Goal: Check status: Check status

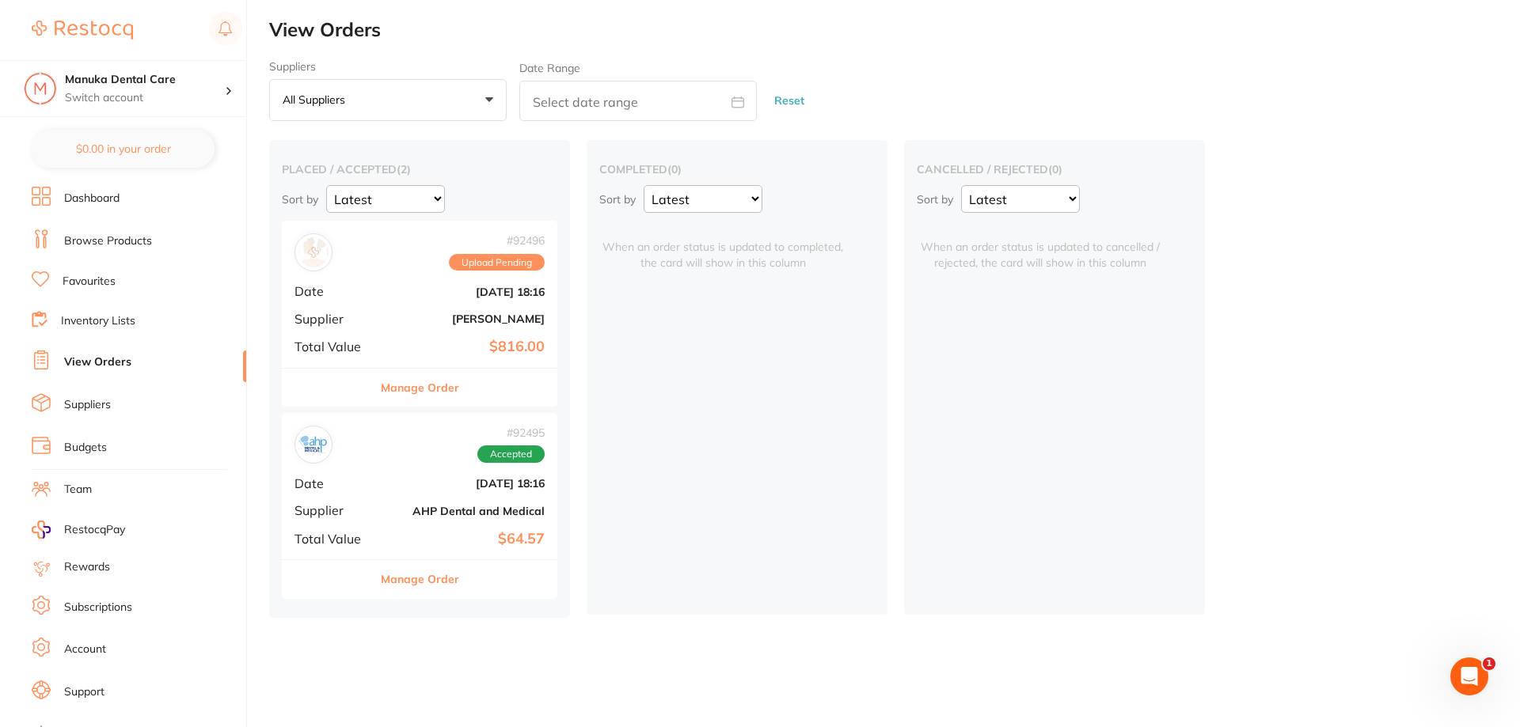
click at [396, 391] on button "Manage Order" at bounding box center [420, 388] width 78 height 38
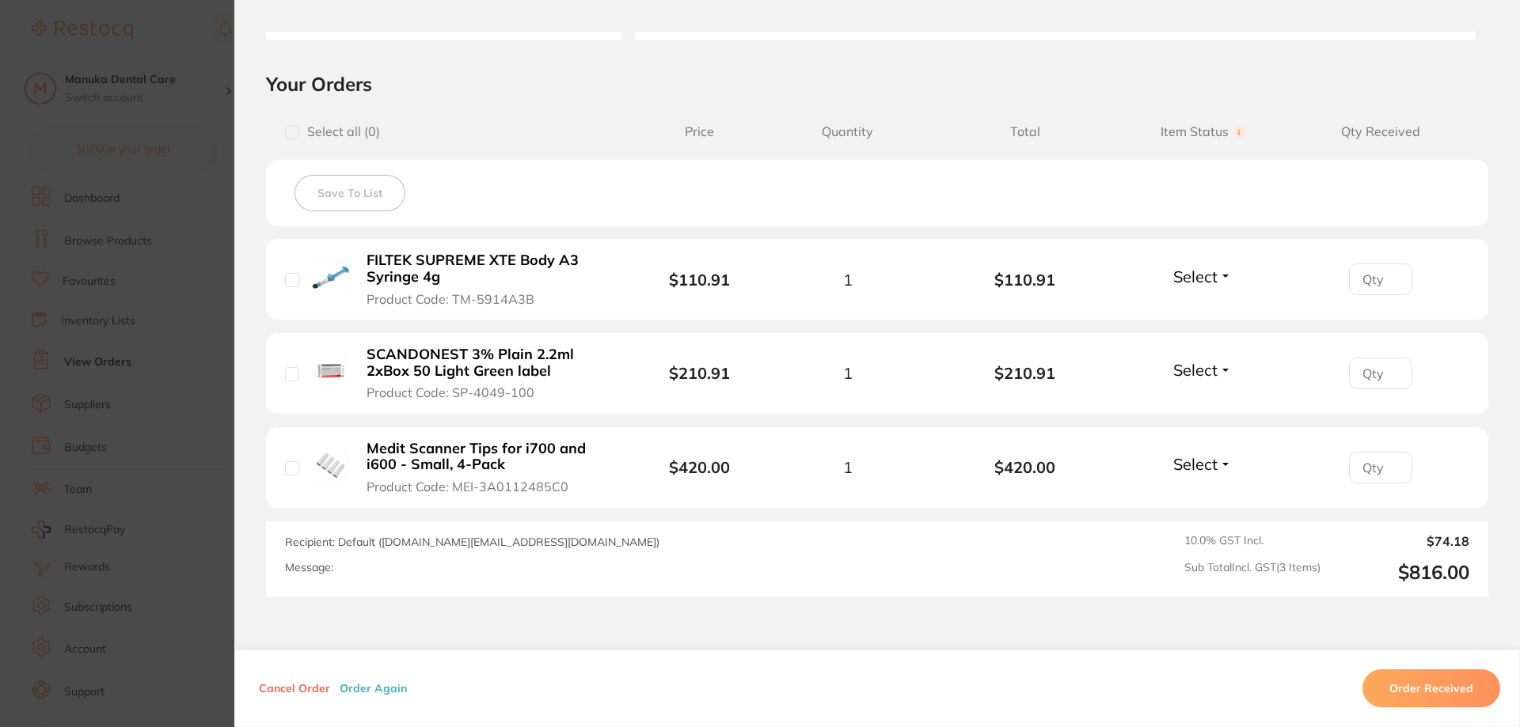
scroll to position [422, 0]
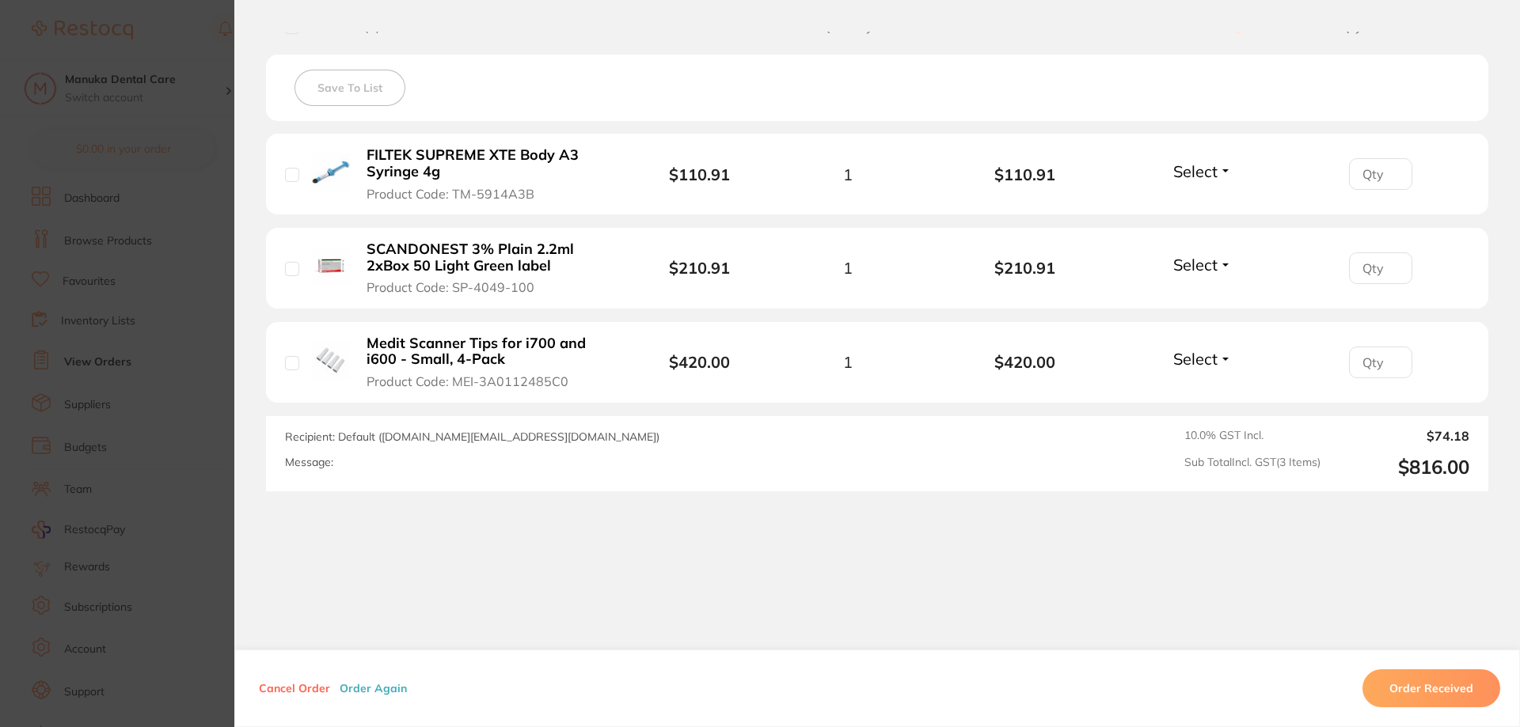
click at [1422, 689] on button "Order Received" at bounding box center [1431, 689] width 138 height 38
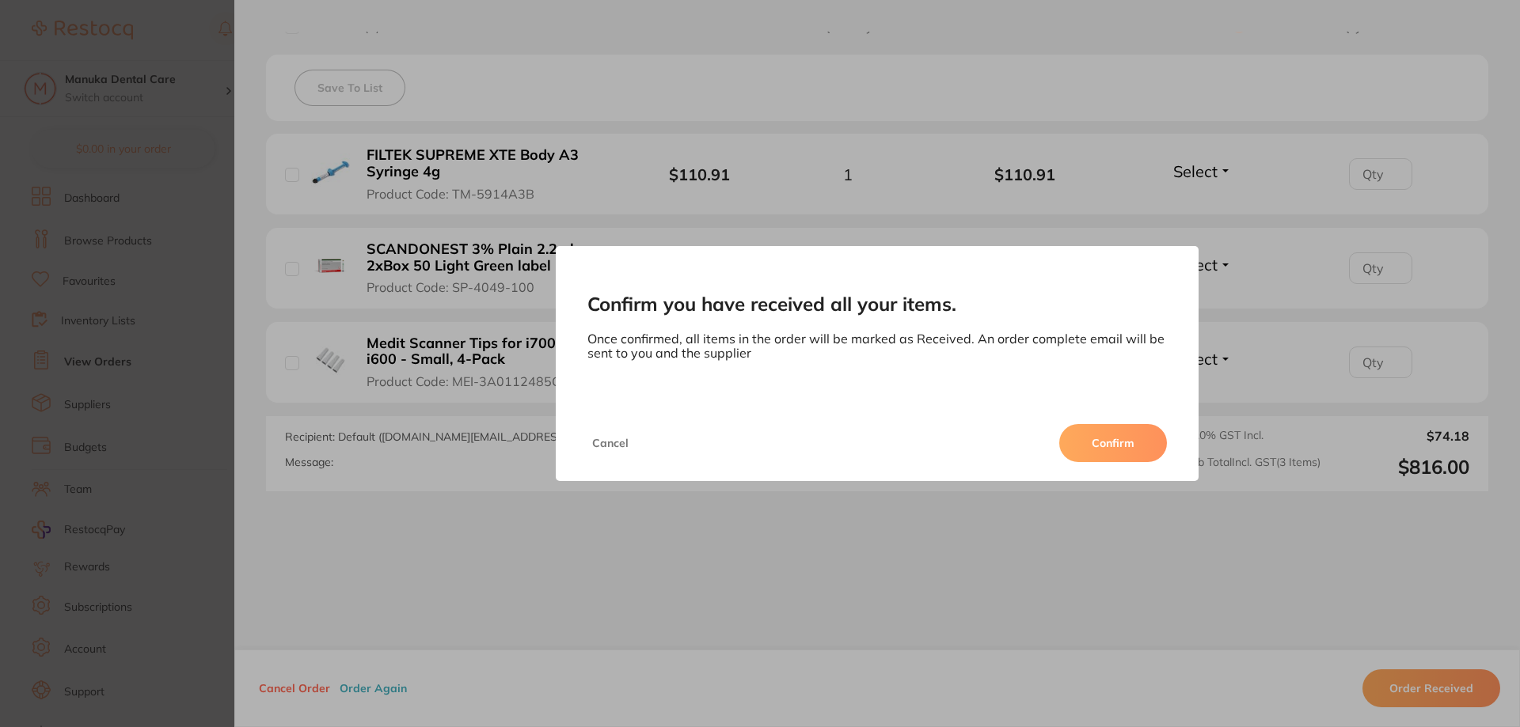
click at [625, 445] on button "Cancel" at bounding box center [610, 443] width 46 height 38
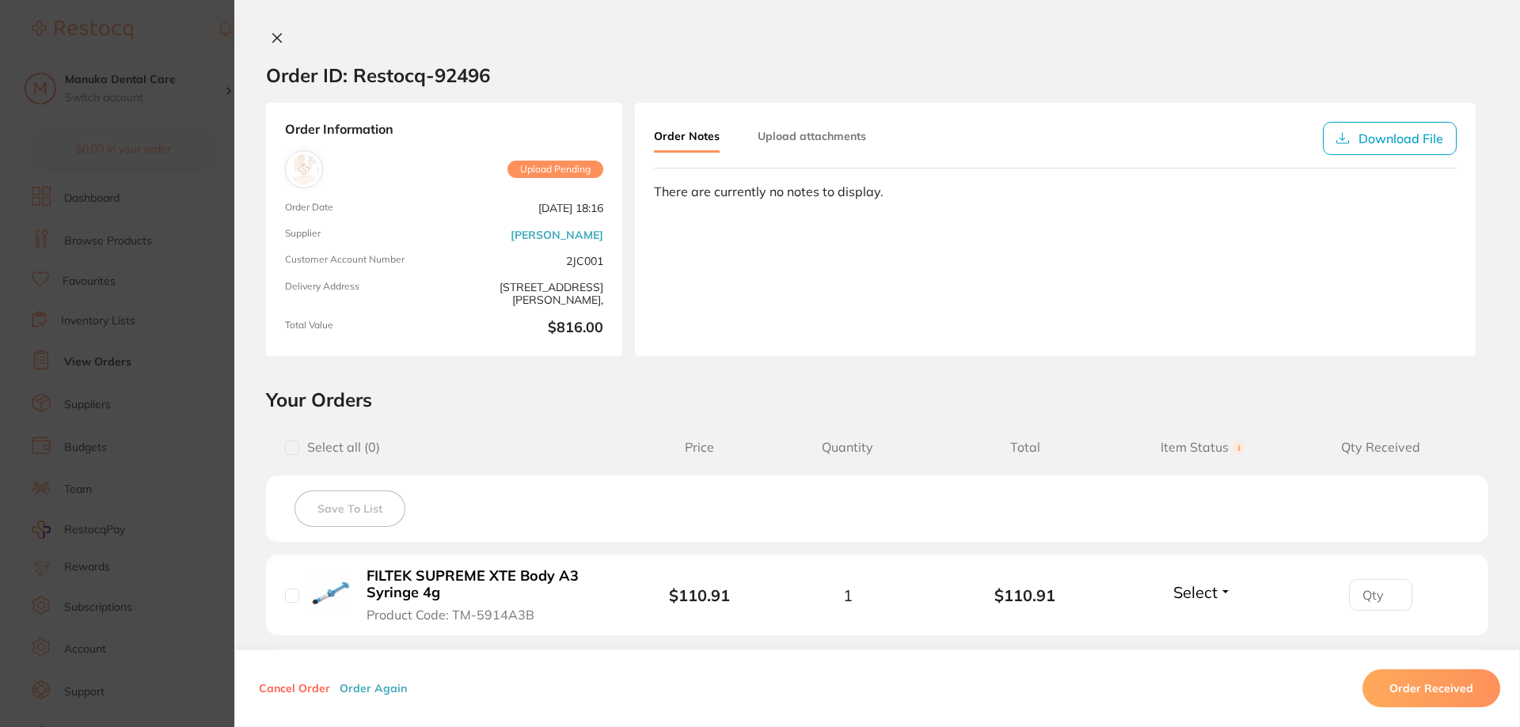
scroll to position [0, 0]
click at [798, 146] on button "Upload attachments" at bounding box center [812, 137] width 108 height 28
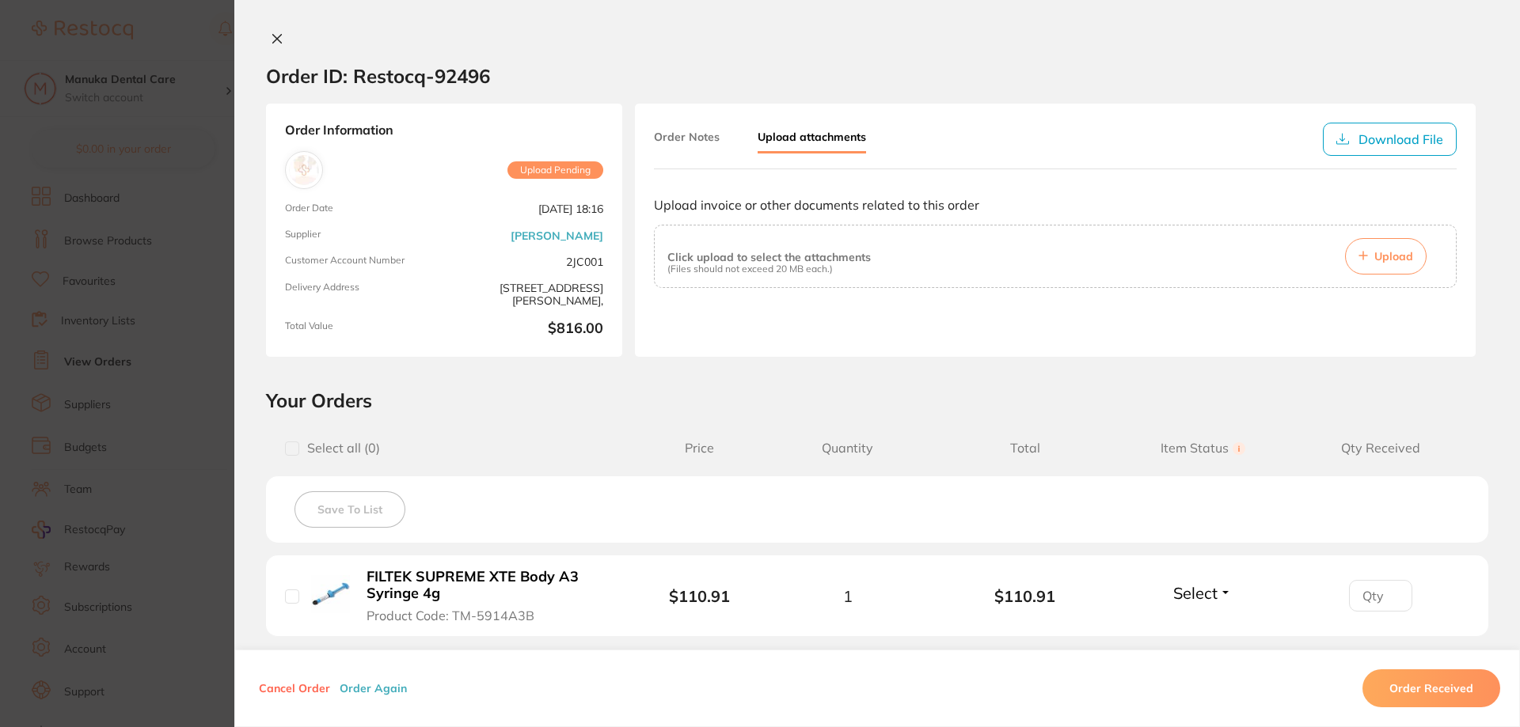
click at [688, 144] on button "Order Notes" at bounding box center [687, 137] width 66 height 28
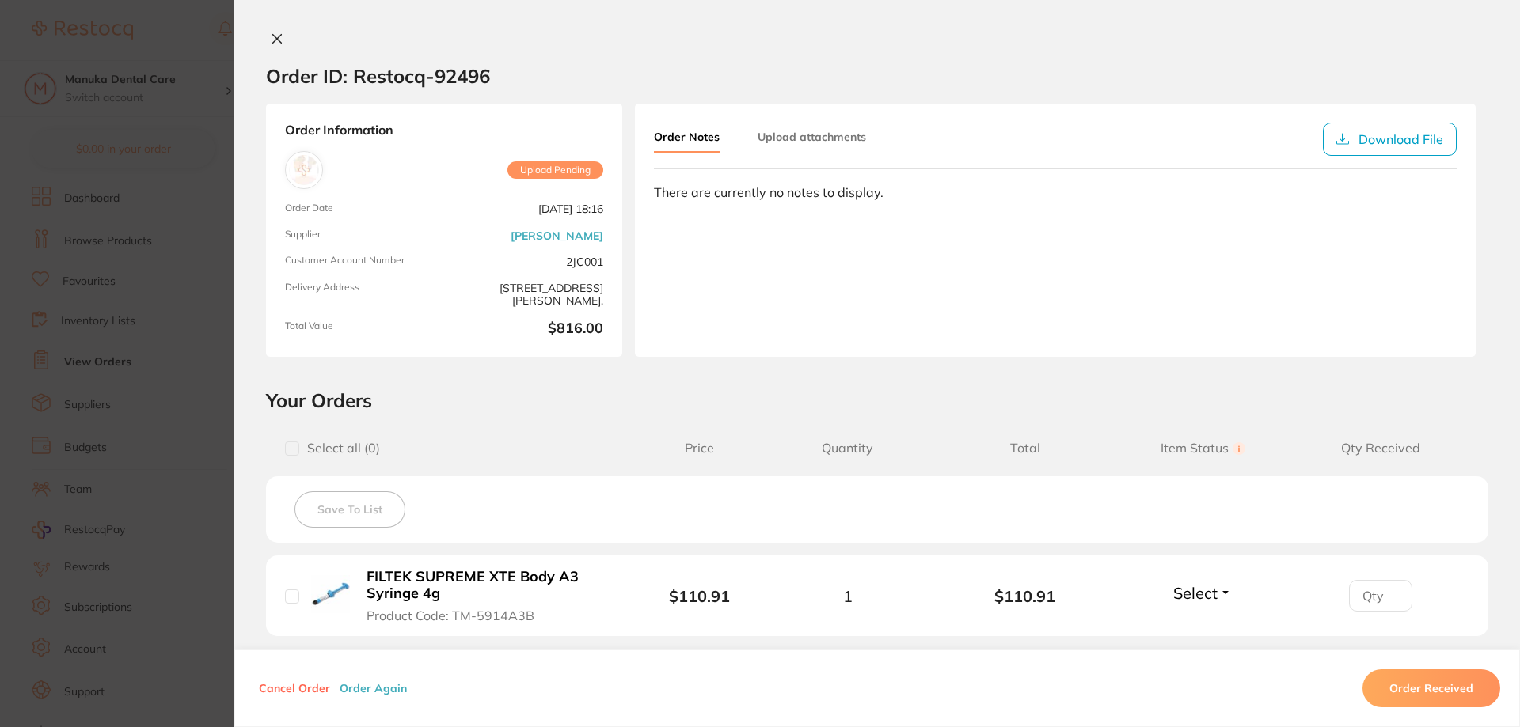
click at [553, 169] on span "Upload Pending" at bounding box center [555, 169] width 96 height 17
click at [271, 28] on div "Confirm you have received all your items. Once confirmed, all items in the orde…" at bounding box center [876, 363] width 1285 height 727
click at [284, 45] on button at bounding box center [277, 40] width 22 height 17
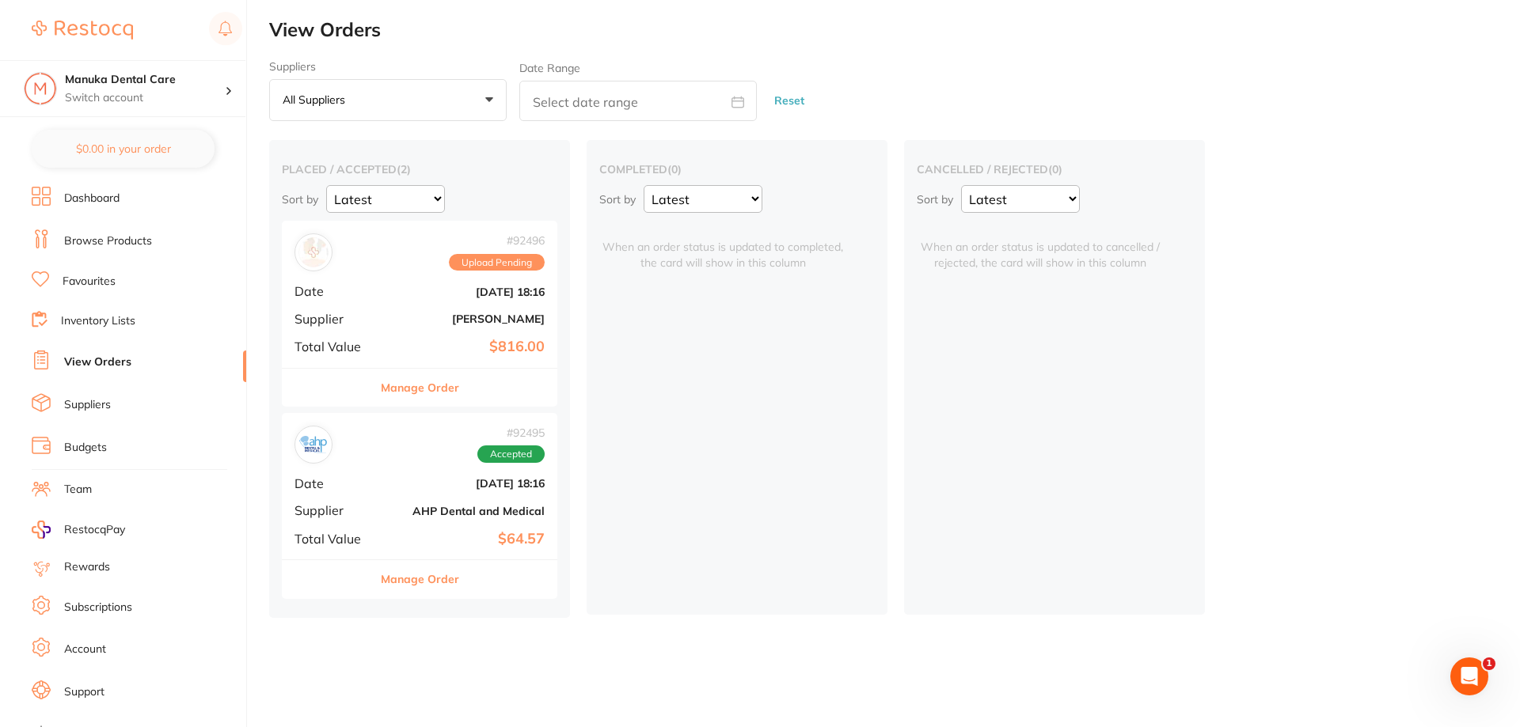
click at [456, 589] on button "Manage Order" at bounding box center [420, 579] width 78 height 38
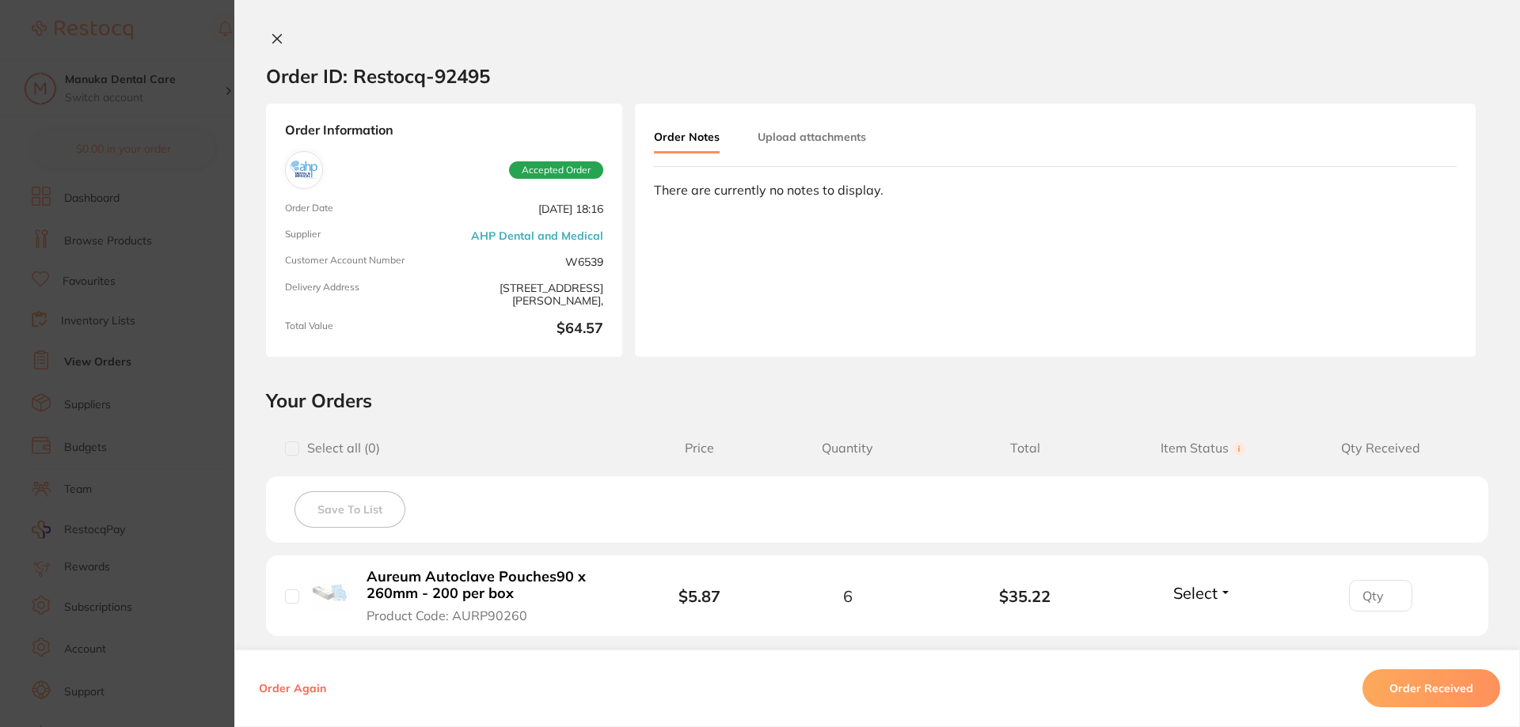
click at [39, 172] on section "Order ID: Restocq- 92495 Order Information Accepted Order Order Date Sept 2 202…" at bounding box center [760, 363] width 1520 height 727
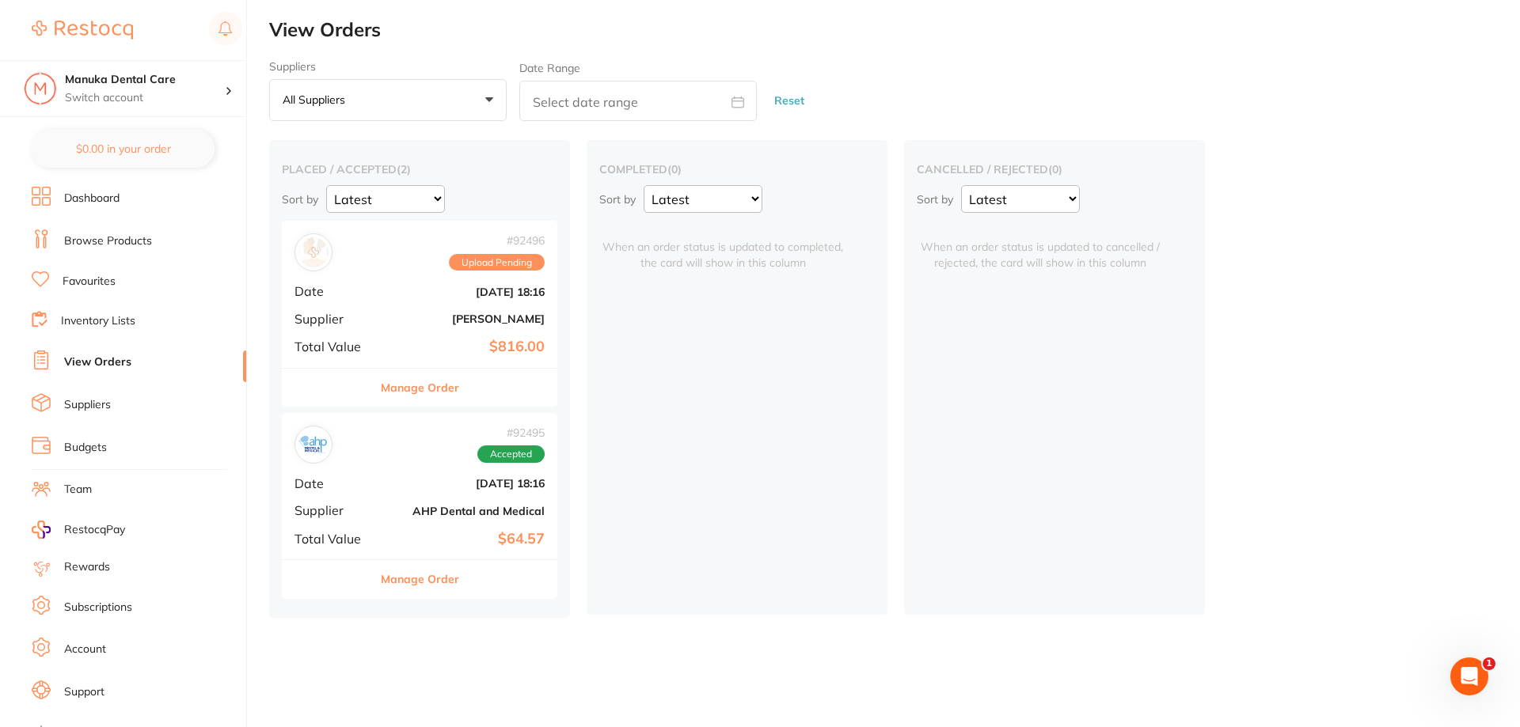
click at [522, 249] on div "# 92496 Upload Pending" at bounding box center [497, 252] width 96 height 36
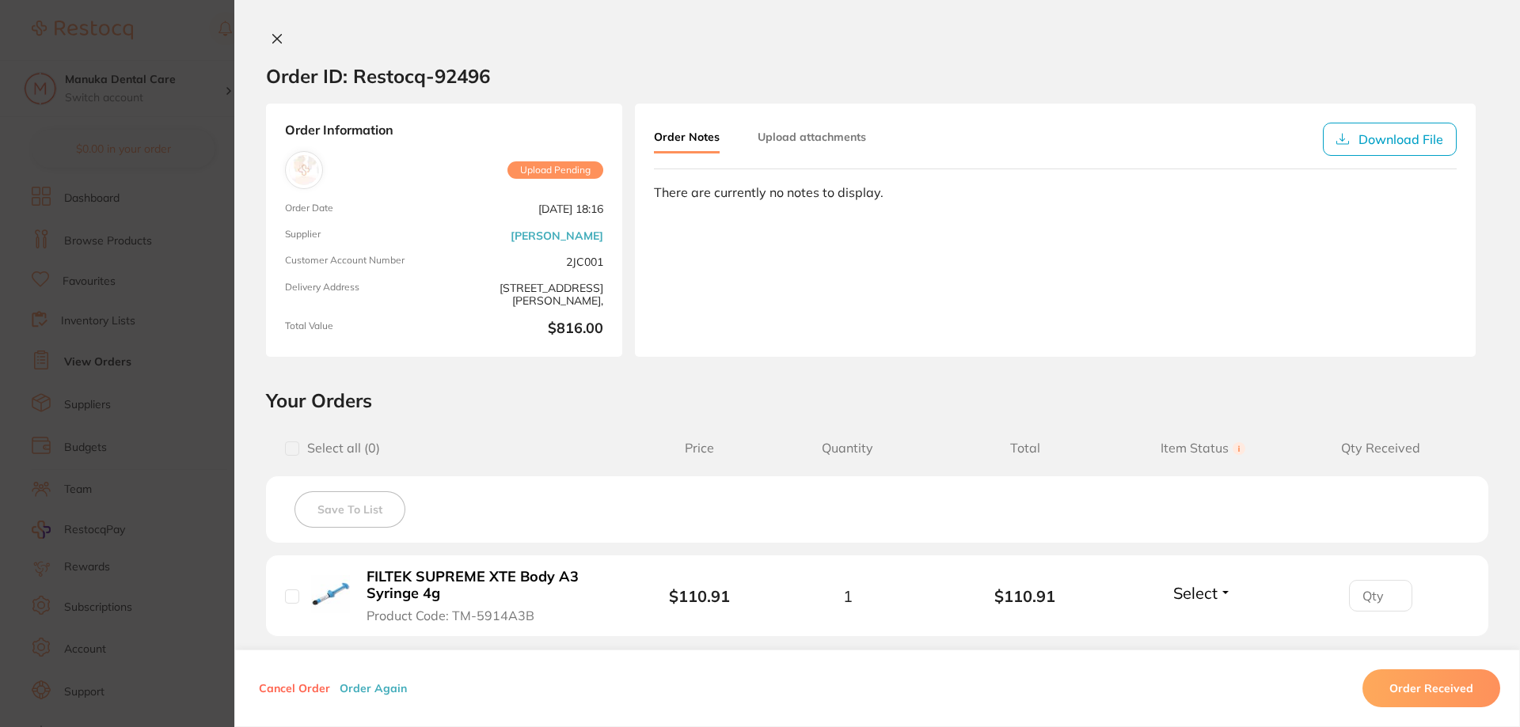
click at [107, 215] on section "Order ID: Restocq- 92496 Order Information Upload Pending Order Date Sept 2 202…" at bounding box center [760, 363] width 1520 height 727
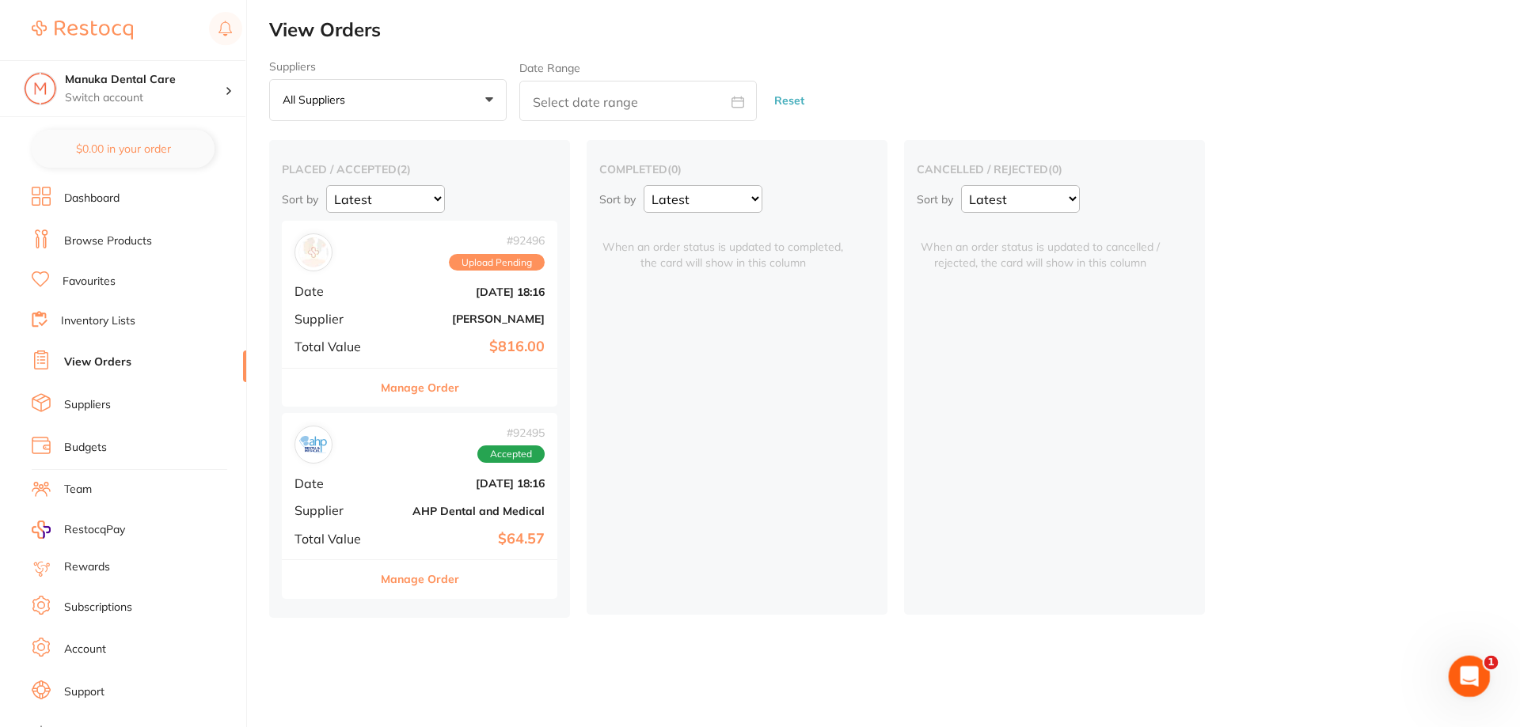
click at [1477, 666] on div "Open Intercom Messenger" at bounding box center [1467, 674] width 52 height 52
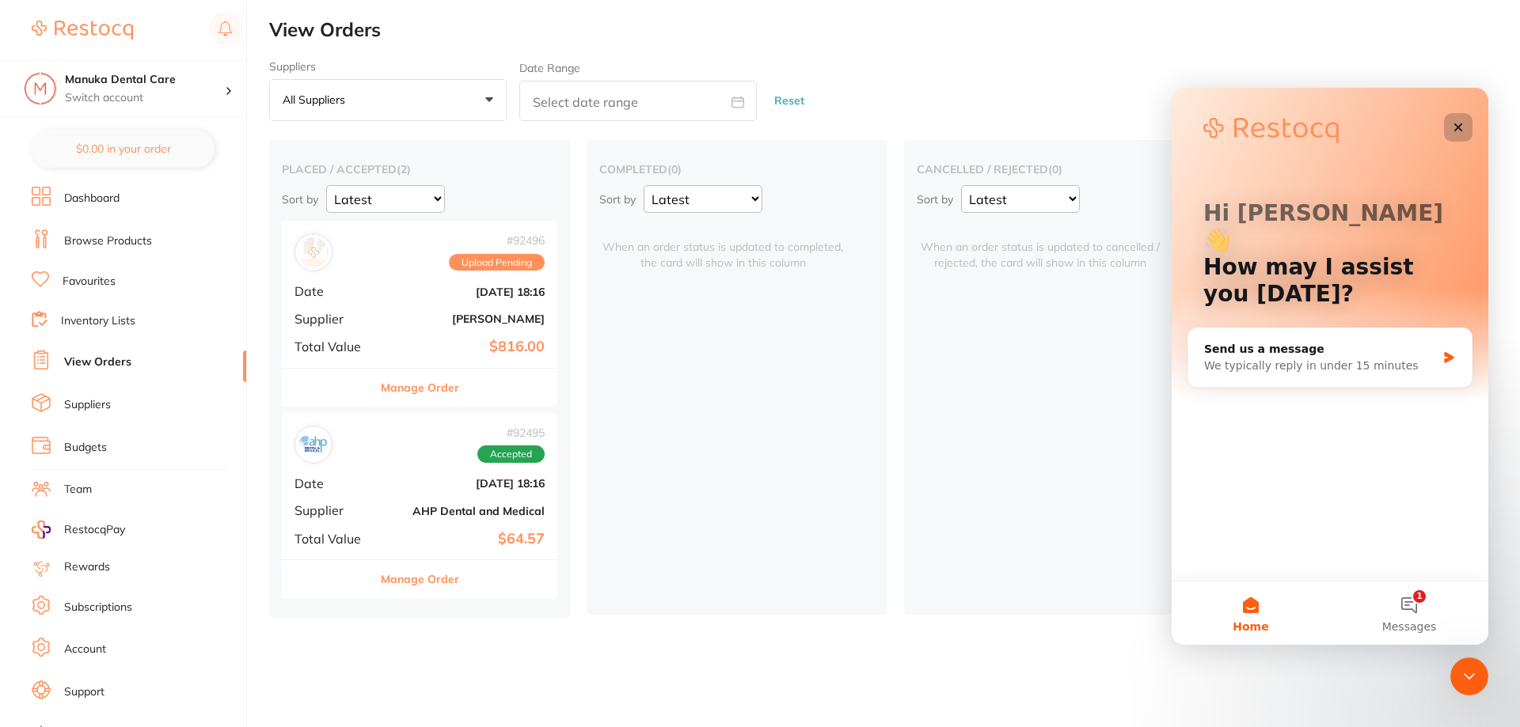
click at [1456, 125] on icon "Close" at bounding box center [1458, 127] width 9 height 9
